Goal: Task Accomplishment & Management: Use online tool/utility

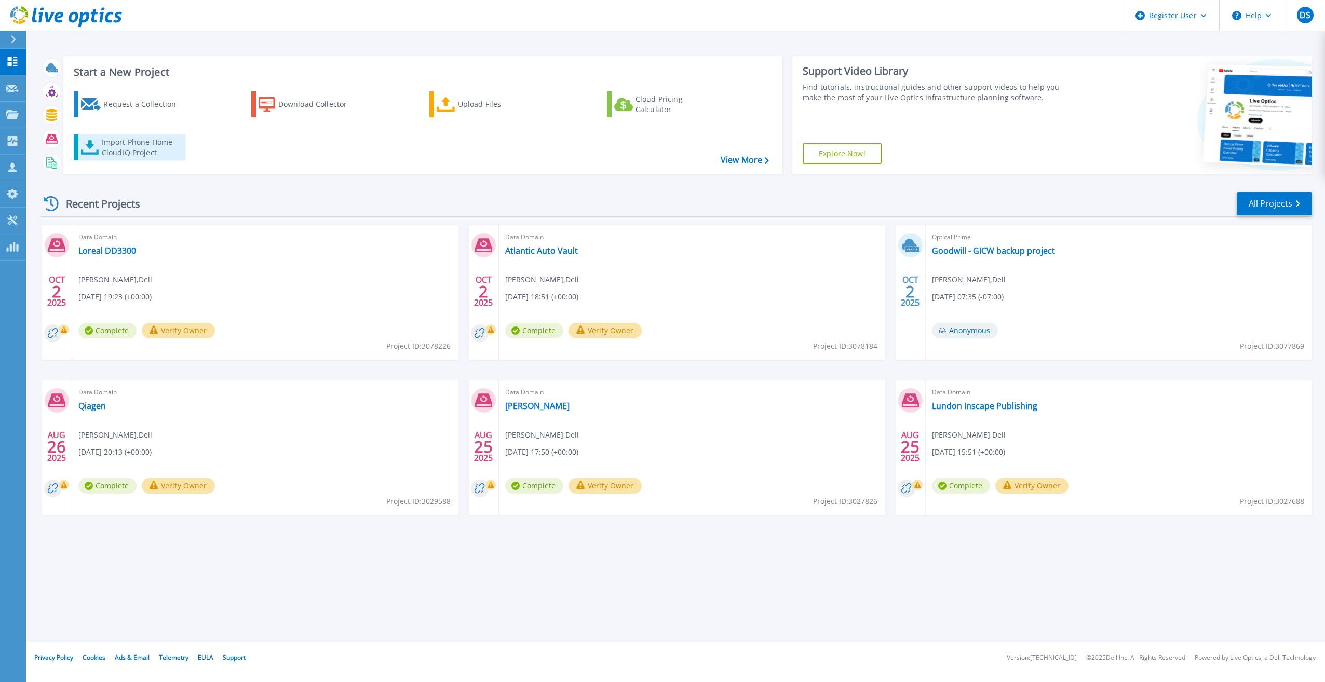
click at [151, 141] on div "Import Phone Home CloudIQ Project" at bounding box center [142, 147] width 81 height 21
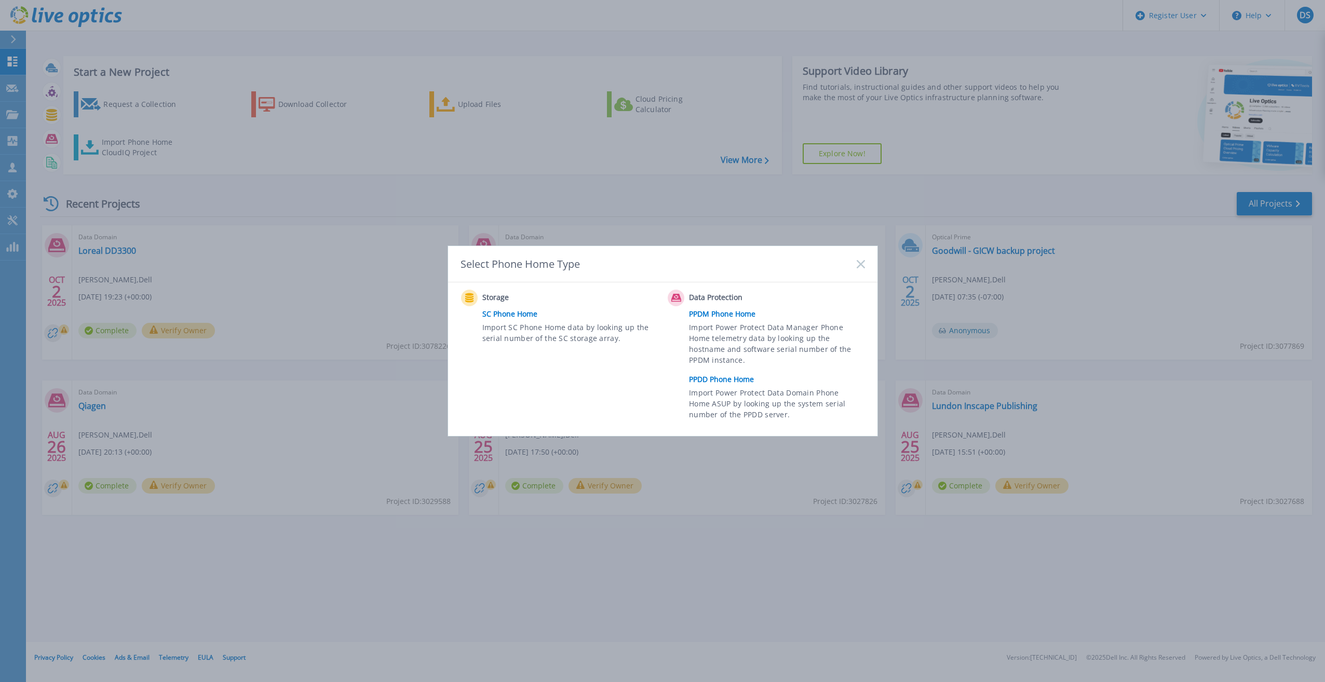
click at [738, 379] on link "PPDD Phone Home" at bounding box center [779, 380] width 181 height 16
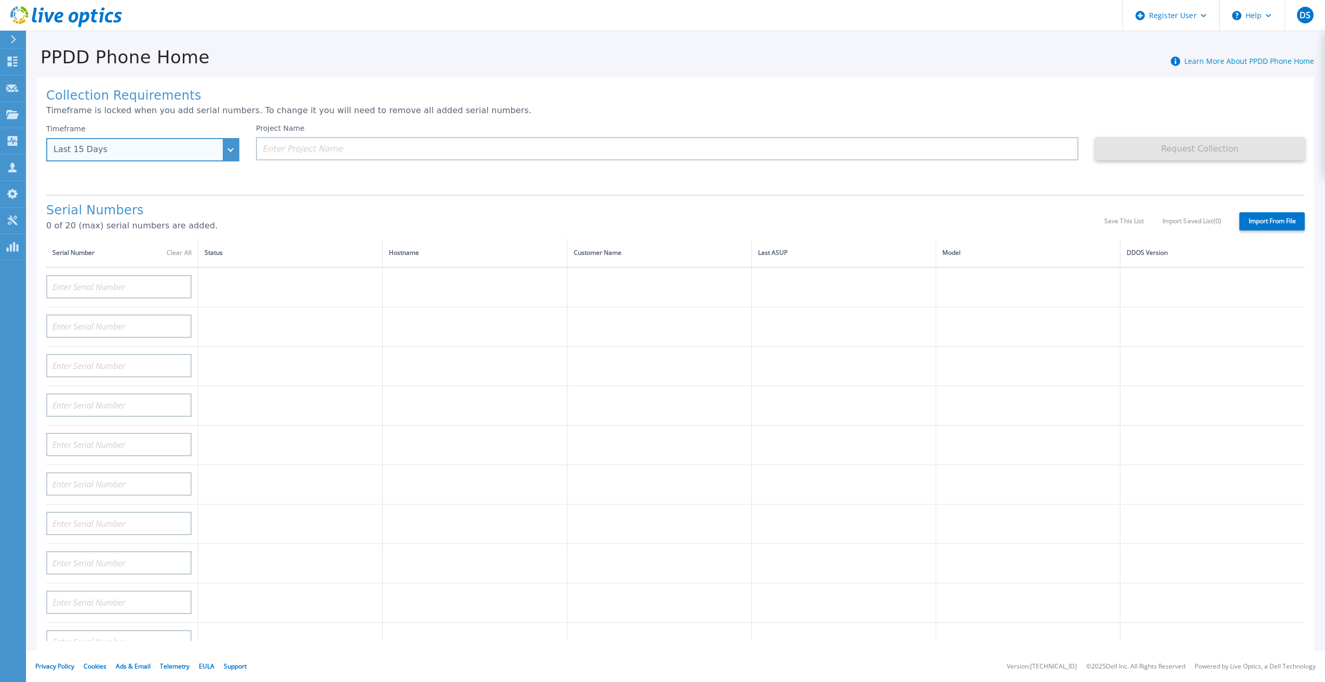
click at [205, 149] on div "Last 15 Days" at bounding box center [136, 149] width 167 height 9
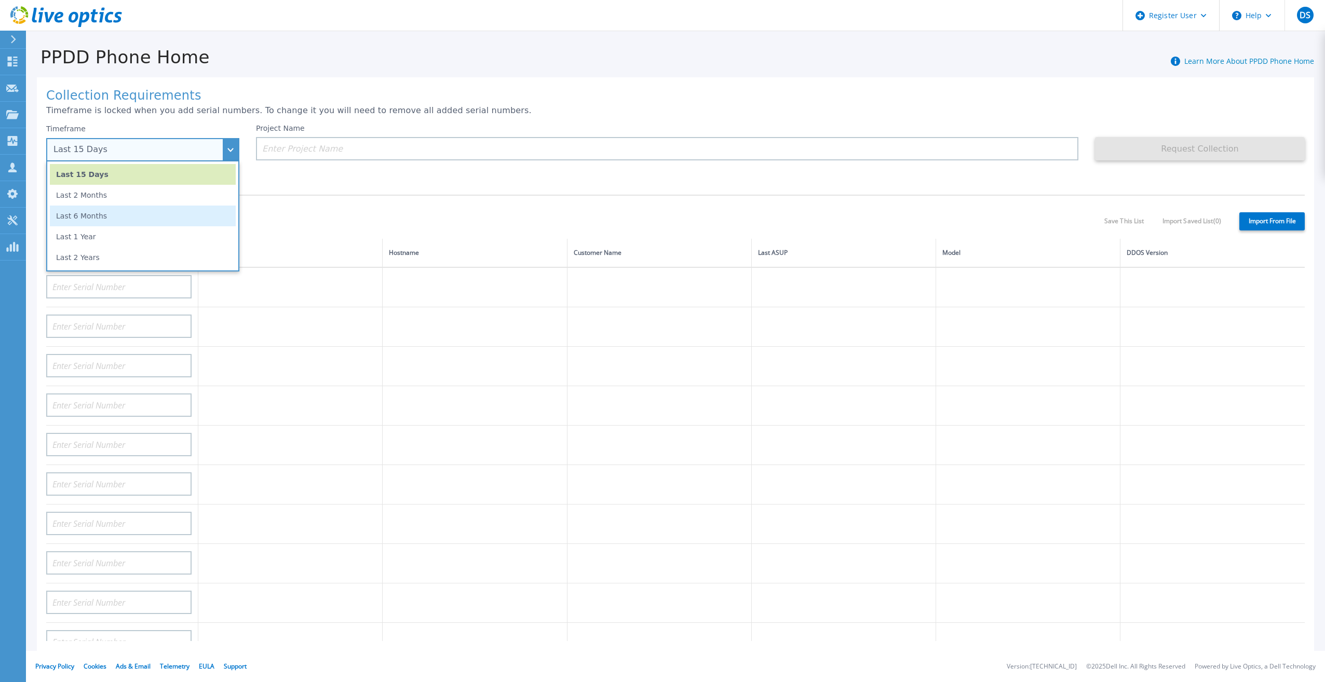
click at [142, 224] on li "Last 6 Months" at bounding box center [143, 216] width 186 height 21
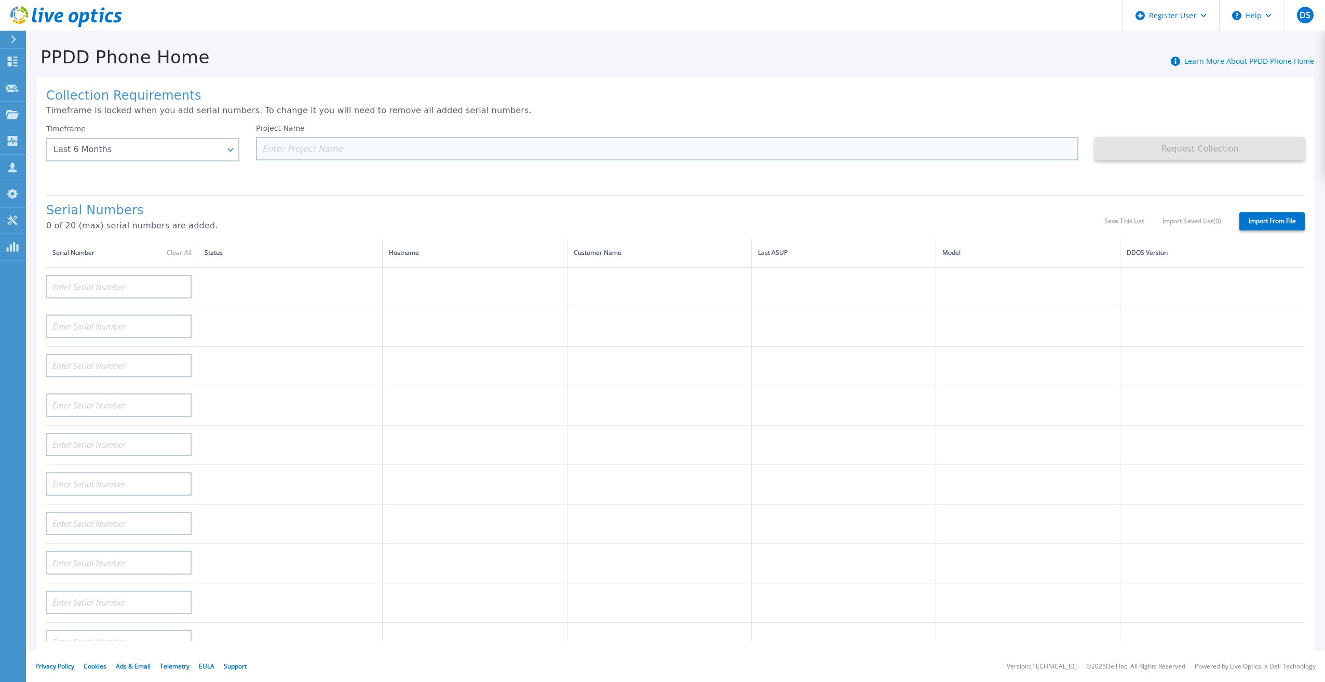
click at [313, 156] on input at bounding box center [667, 148] width 822 height 23
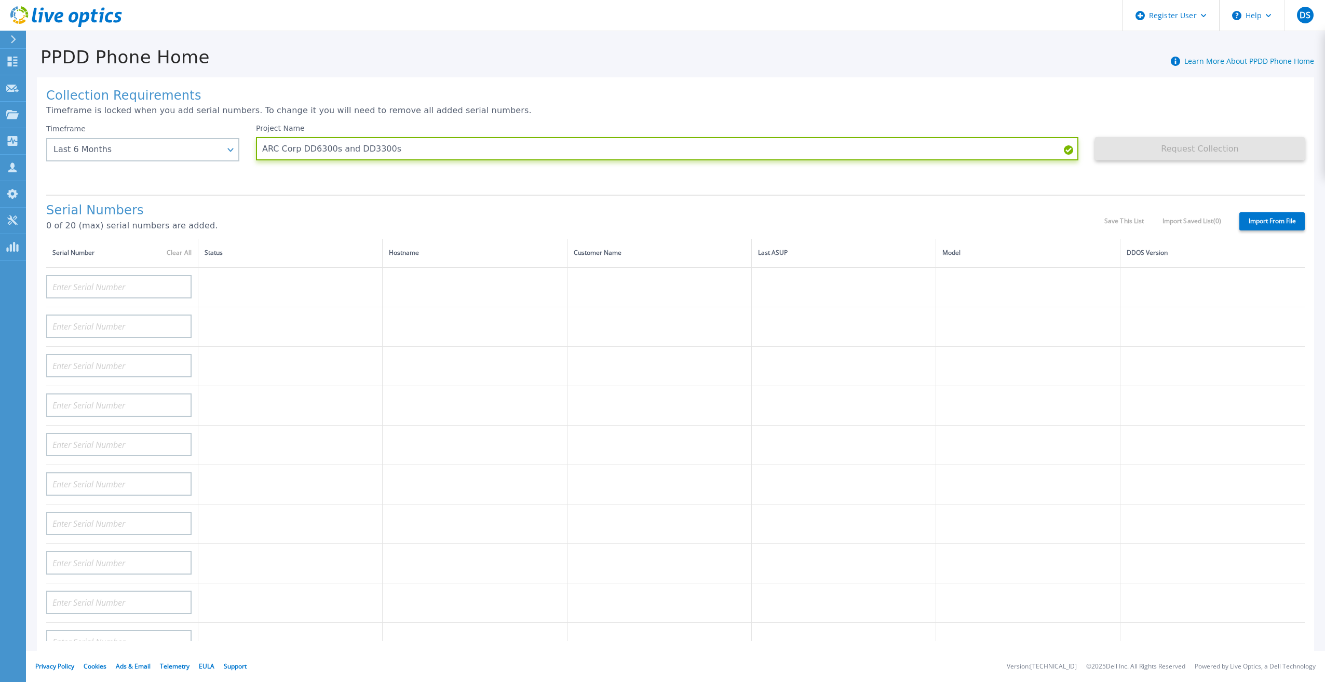
type input "ARC Corp DD6300s and DD3300s"
click at [481, 184] on div "Collection Requirements Timeframe is locked when you add serial numbers. To cha…" at bounding box center [675, 370] width 1277 height 587
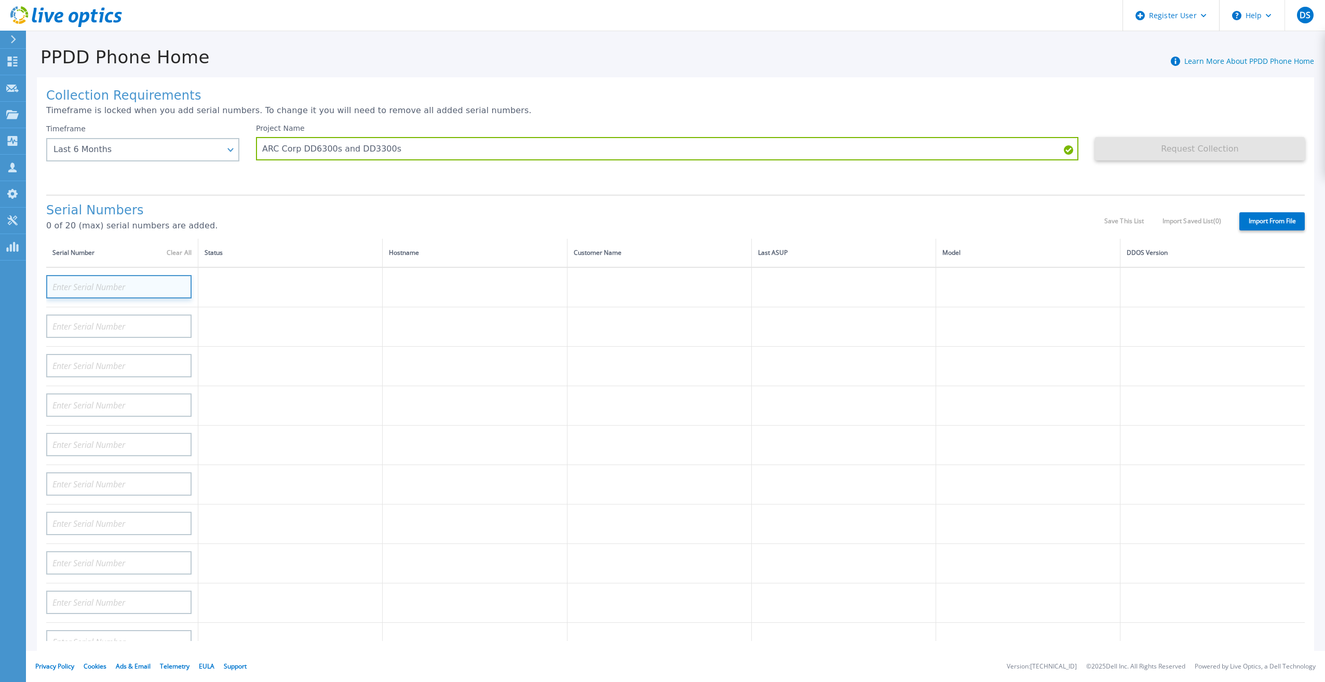
click at [85, 275] on input at bounding box center [118, 286] width 145 height 23
paste input "APM00194507410"
type input "APM00194507410"
click at [129, 321] on input at bounding box center [118, 326] width 145 height 23
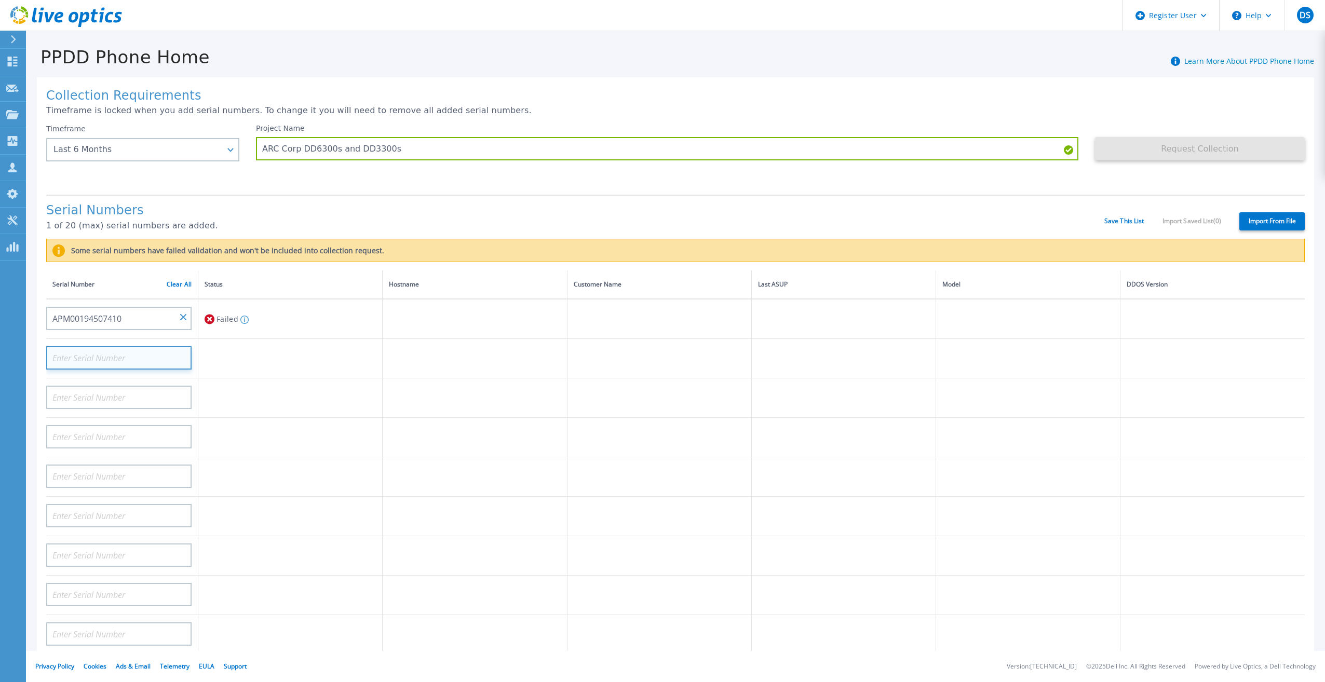
click at [97, 346] on input at bounding box center [118, 357] width 145 height 23
paste input "APM00194510533"
type input "APM00194510533"
click at [327, 204] on h1 "Serial Numbers" at bounding box center [575, 211] width 1058 height 15
click at [150, 391] on input at bounding box center [118, 397] width 145 height 23
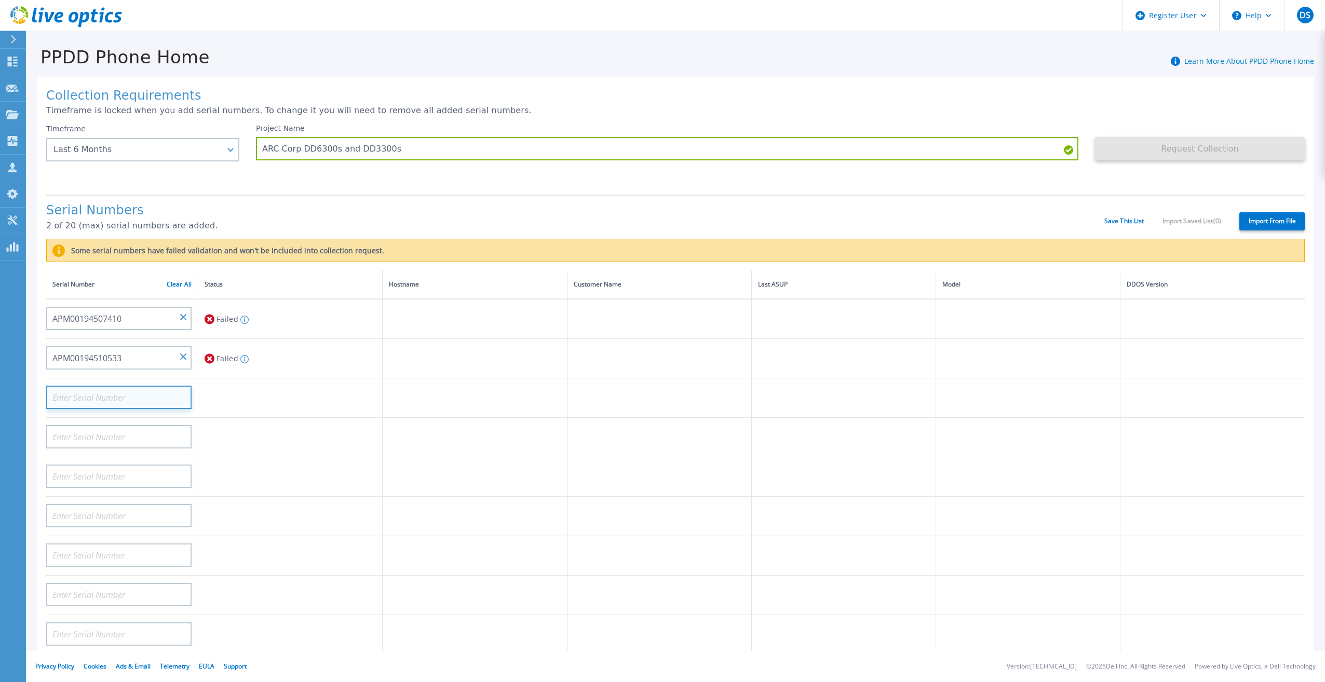
paste input "APM00195019552"
type input "APM00195019552"
click at [255, 425] on td at bounding box center [290, 437] width 184 height 39
click at [97, 425] on input at bounding box center [118, 436] width 145 height 23
paste input "APM00195033157"
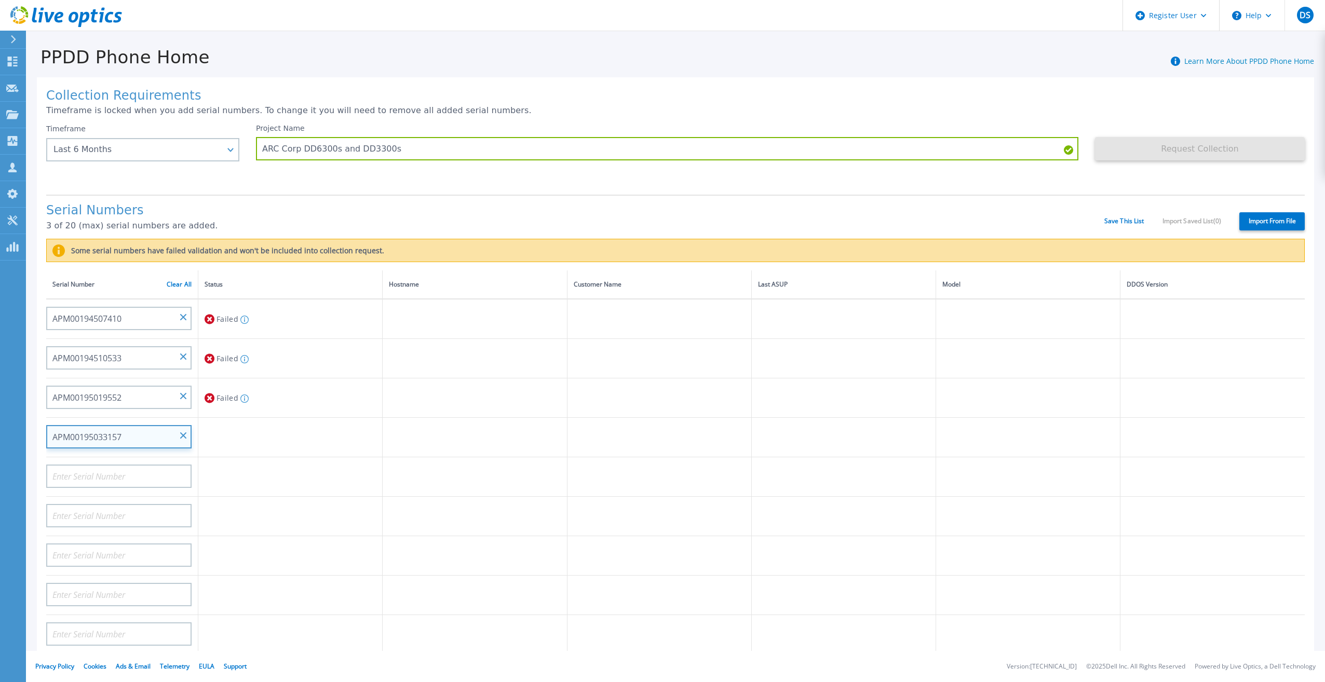
type input "APM00195033157"
click at [287, 497] on td at bounding box center [290, 516] width 184 height 39
click at [1105, 218] on link "Save This List" at bounding box center [1124, 221] width 40 height 7
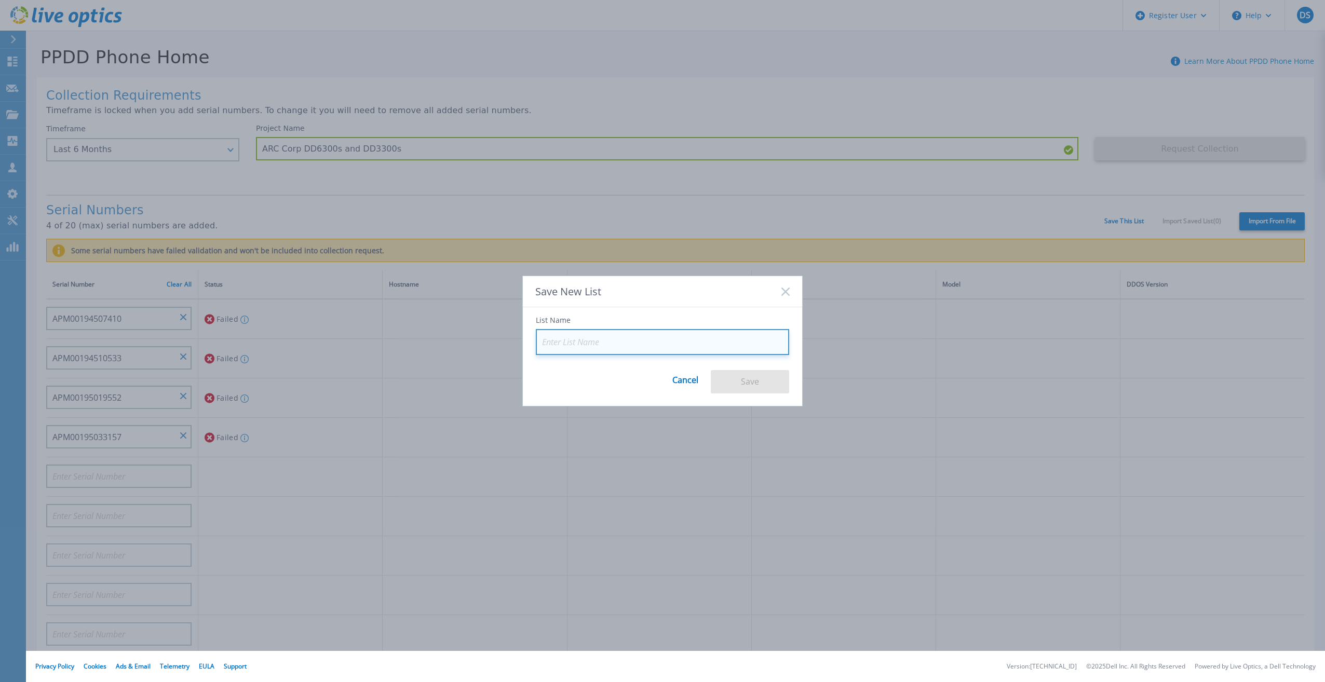
click at [675, 354] on input at bounding box center [662, 342] width 253 height 26
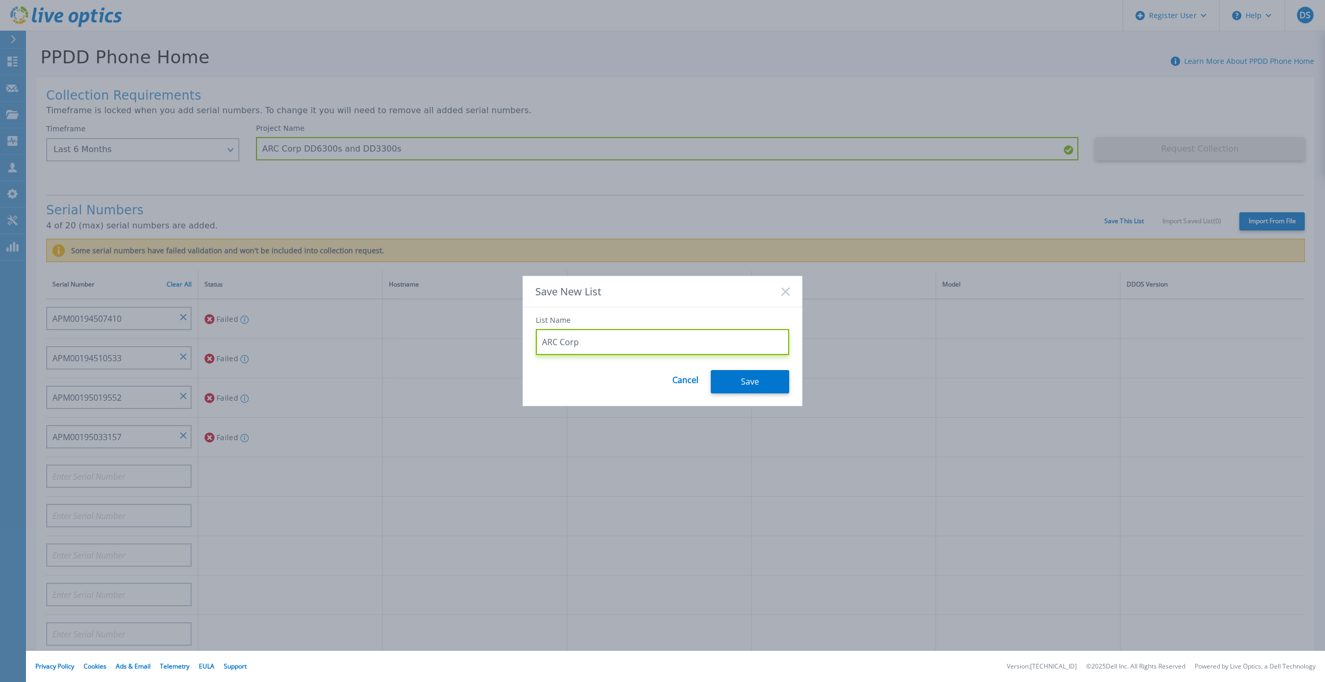
type input "ARC Corp"
drag, startPoint x: 768, startPoint y: 396, endPoint x: 768, endPoint y: 390, distance: 5.7
click at [768, 395] on div "Save New List List Name ARC Corp Cancel Save" at bounding box center [662, 341] width 280 height 131
click at [766, 382] on button "Save" at bounding box center [750, 381] width 78 height 23
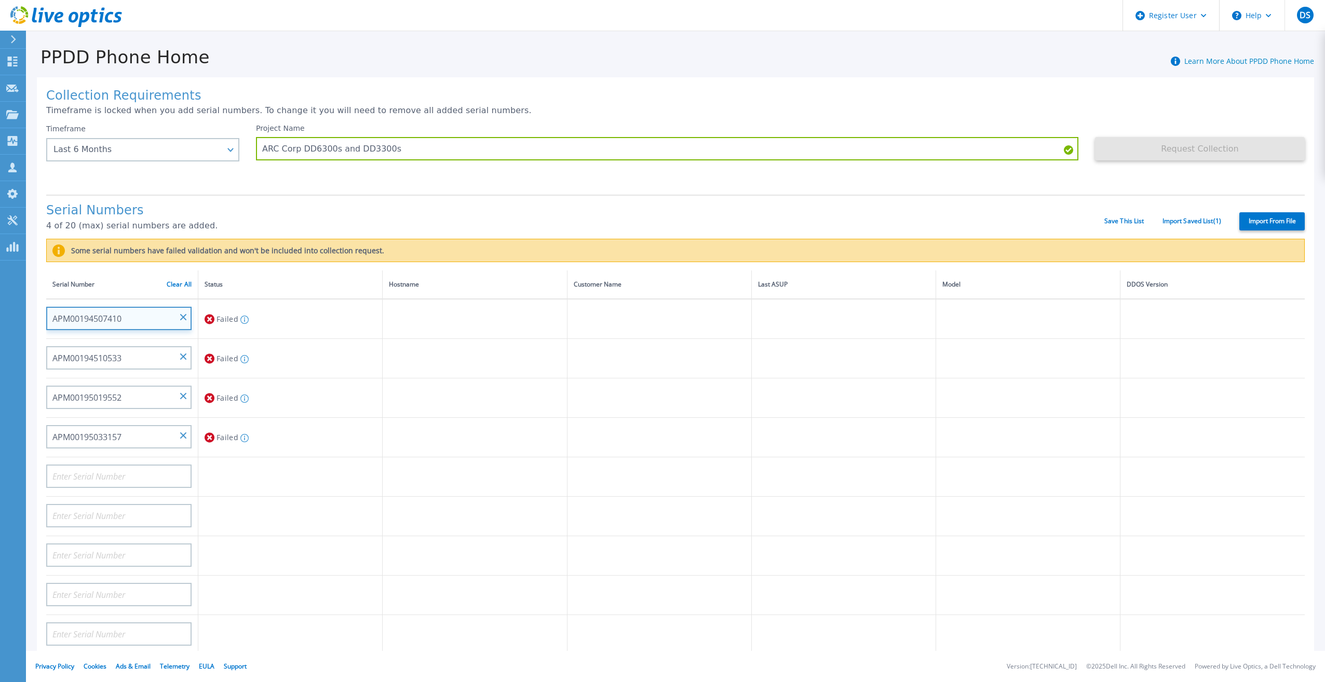
click at [105, 307] on input "APM00194507410" at bounding box center [118, 318] width 145 height 23
click at [92, 351] on input "APM00194510533" at bounding box center [118, 357] width 145 height 23
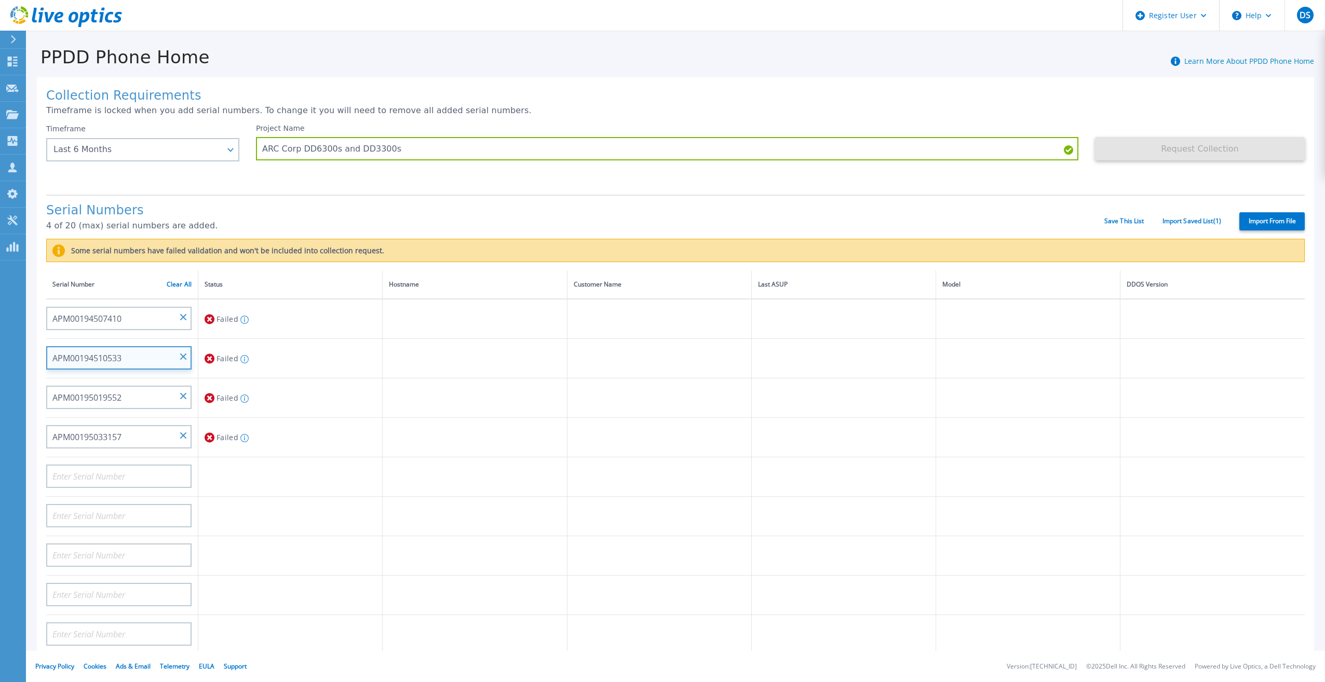
click at [92, 351] on input "APM00194510533" at bounding box center [118, 357] width 145 height 23
click at [66, 391] on input "APM00195019552" at bounding box center [118, 397] width 145 height 23
click at [82, 427] on input "APM00195033157" at bounding box center [118, 436] width 145 height 23
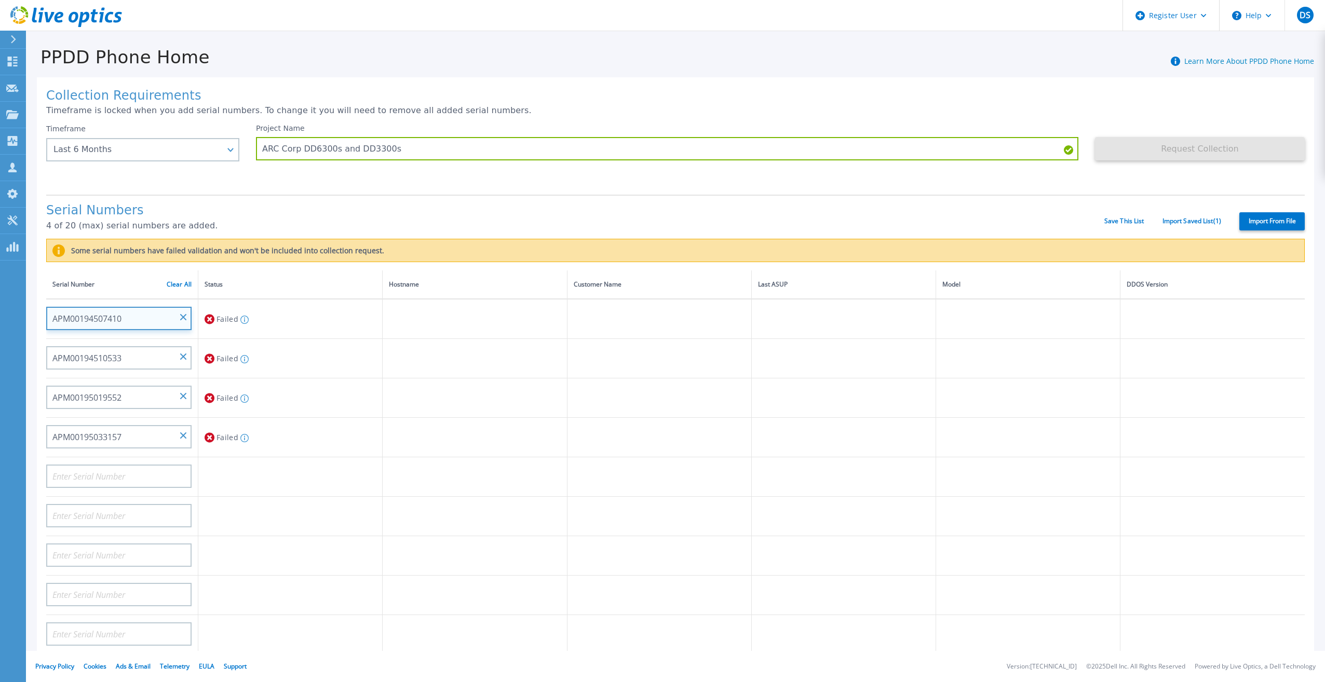
click at [92, 313] on input "APM00194507410" at bounding box center [118, 318] width 145 height 23
